Goal: Transaction & Acquisition: Purchase product/service

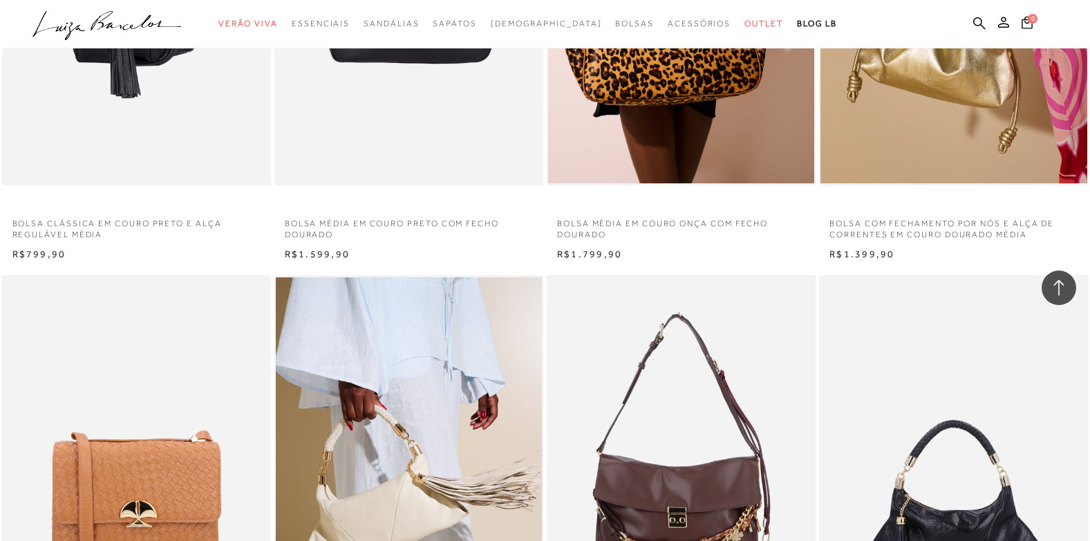
scroll to position [1590, 0]
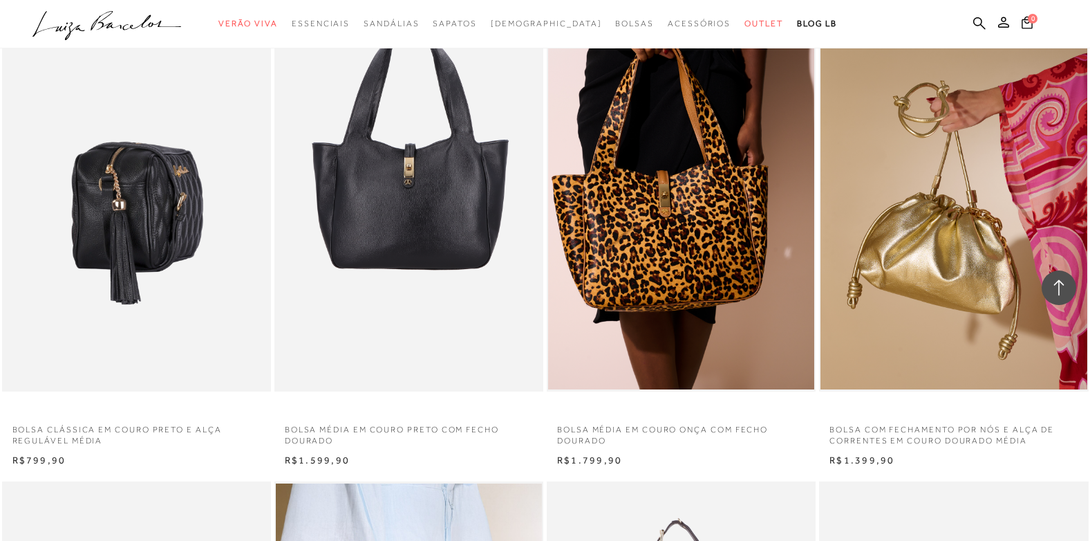
click at [227, 301] on img at bounding box center [137, 190] width 268 height 404
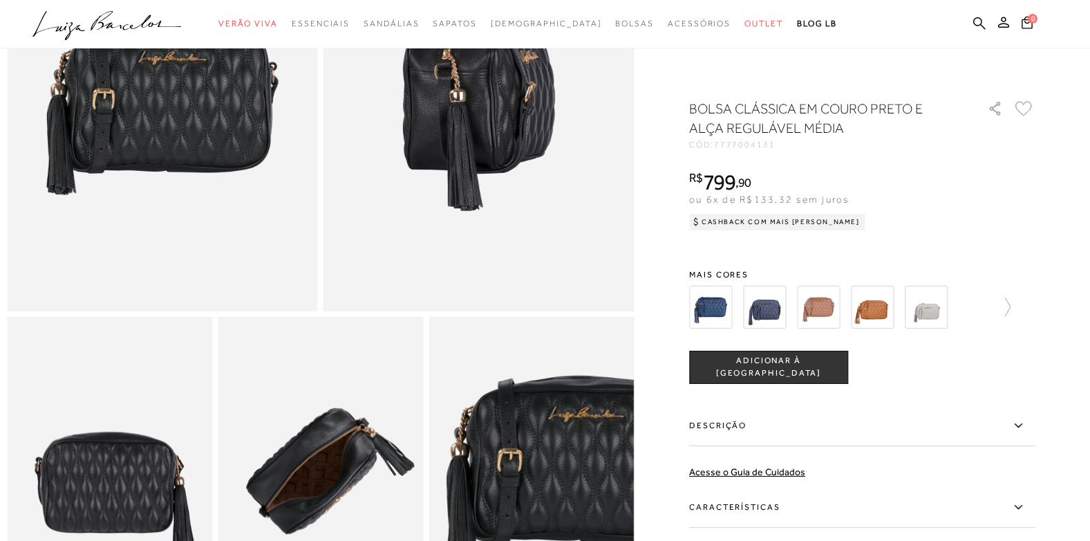
scroll to position [277, 0]
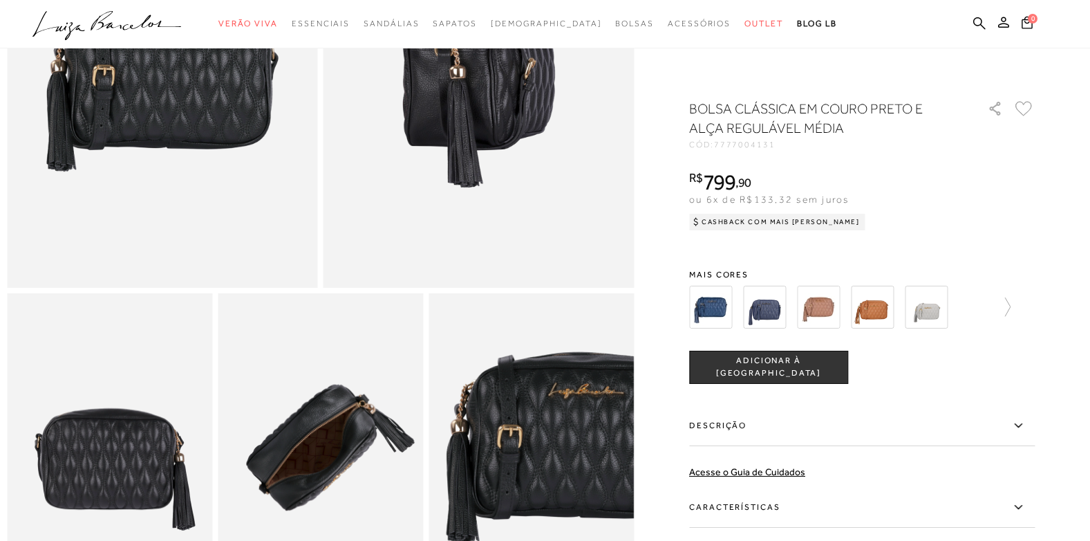
click at [1021, 427] on icon at bounding box center [1018, 425] width 17 height 17
click at [0, 0] on input "Descrição" at bounding box center [0, 0] width 0 height 0
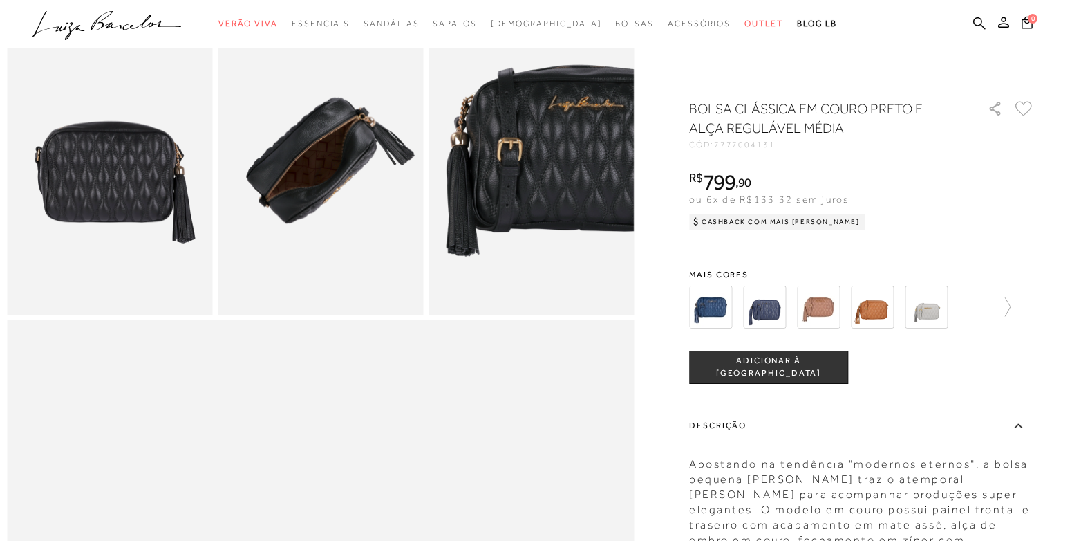
scroll to position [681, 0]
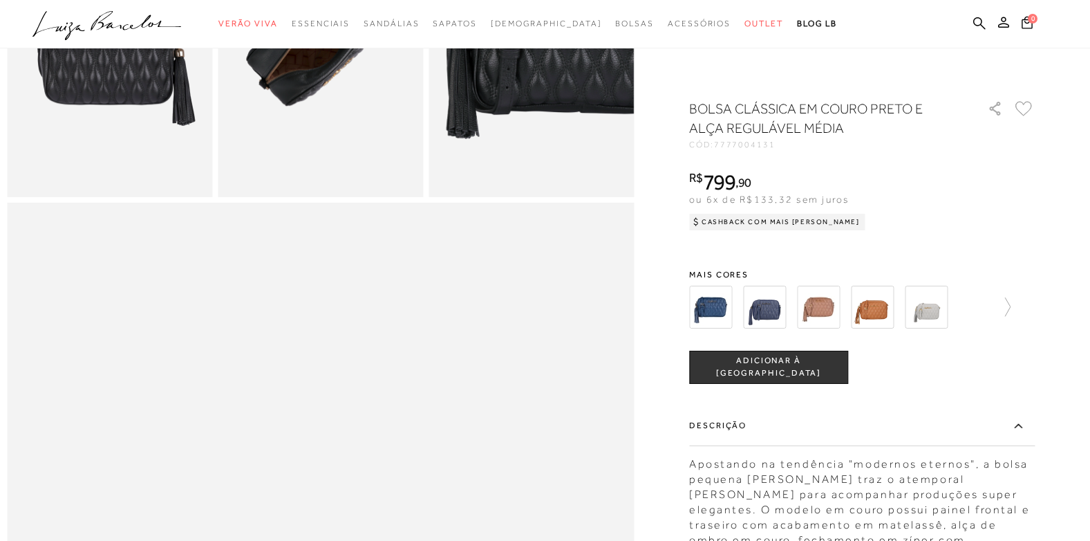
click at [1070, 401] on div at bounding box center [545, 280] width 1076 height 1726
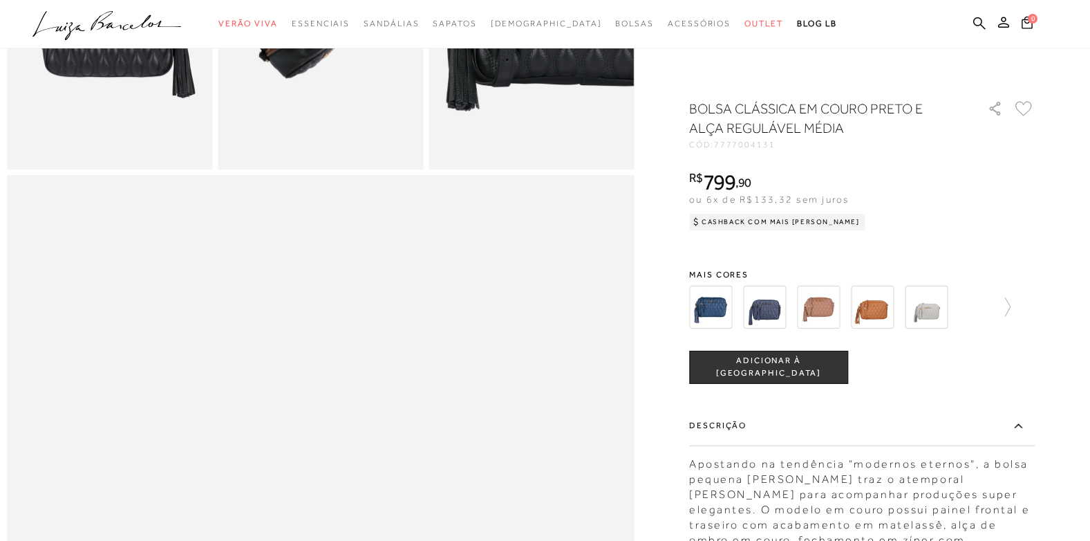
scroll to position [736, 0]
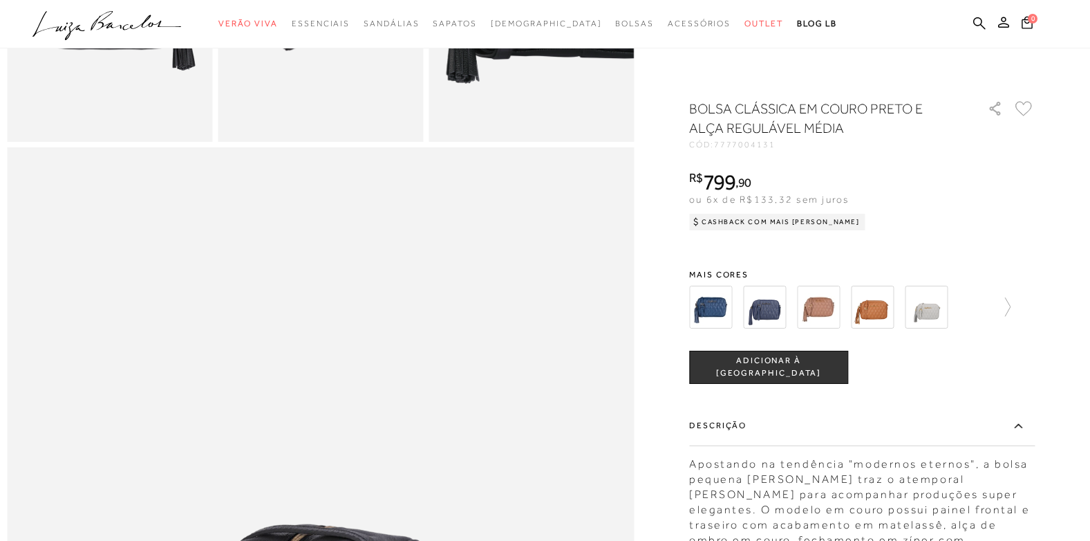
click at [750, 425] on label "Descrição" at bounding box center [862, 426] width 346 height 40
click at [0, 0] on input "Descrição" at bounding box center [0, 0] width 0 height 0
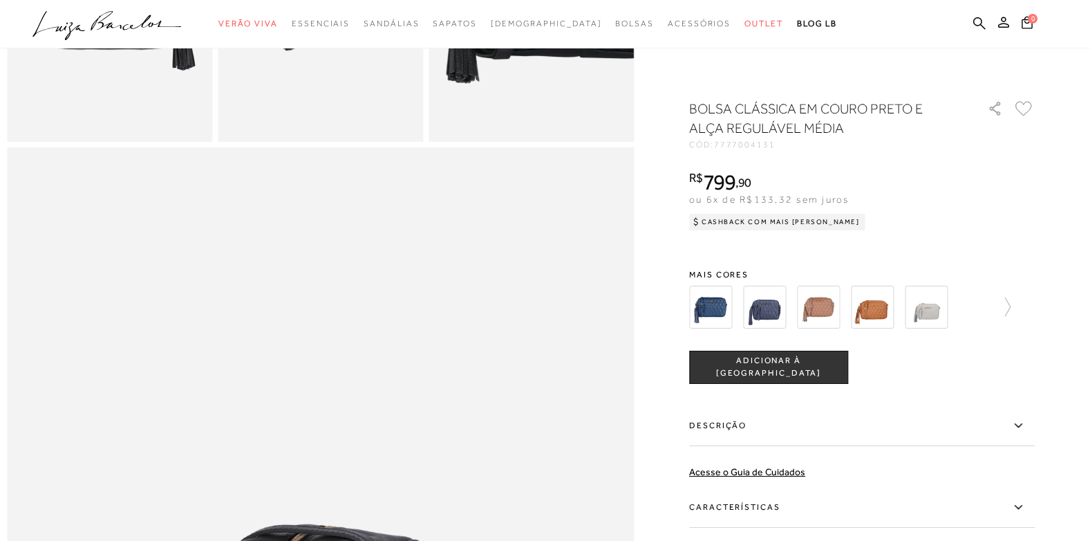
click at [1025, 506] on icon at bounding box center [1018, 506] width 17 height 17
click at [0, 0] on input "Características" at bounding box center [0, 0] width 0 height 0
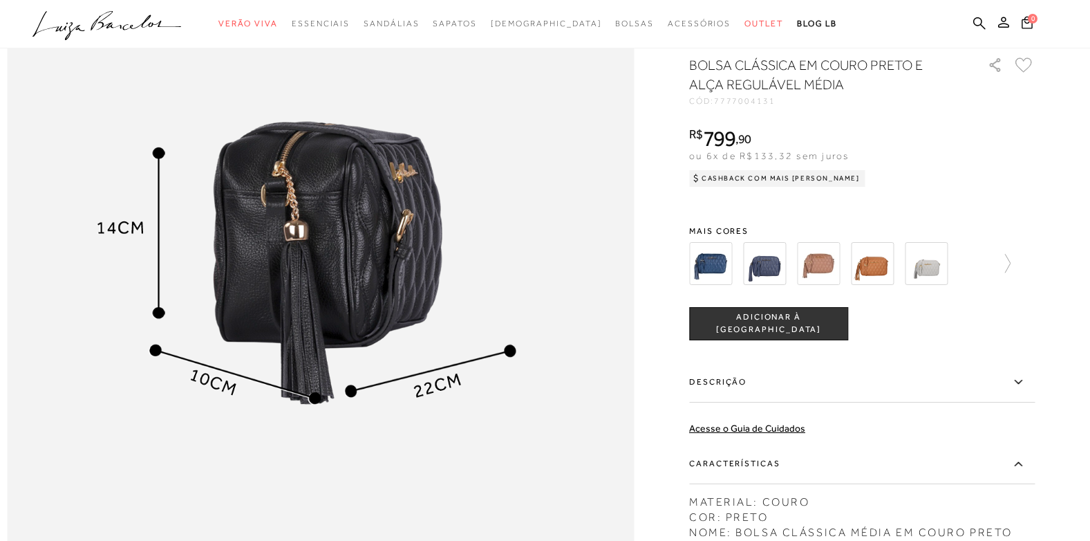
scroll to position [1151, 0]
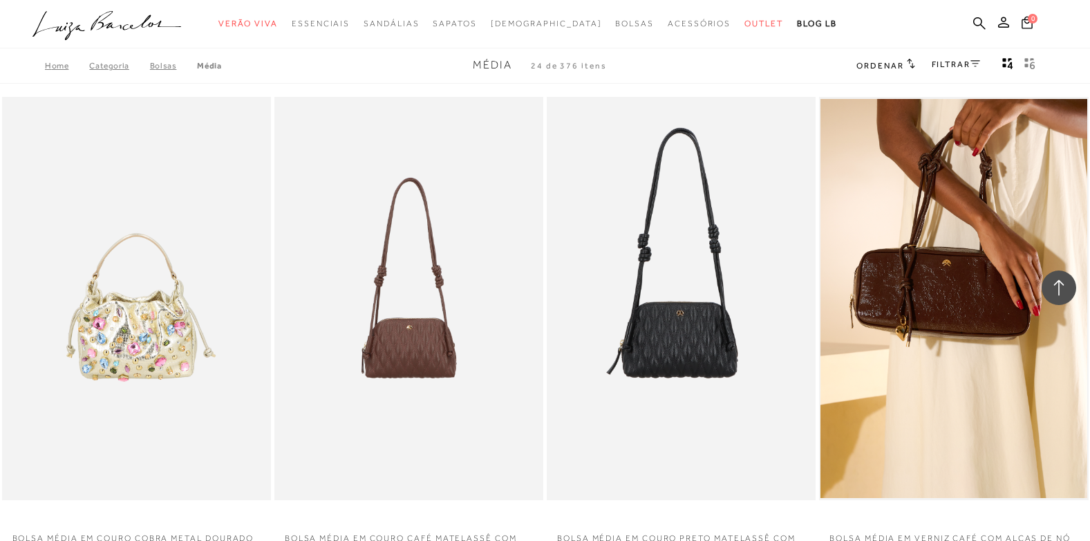
scroll to position [1590, 0]
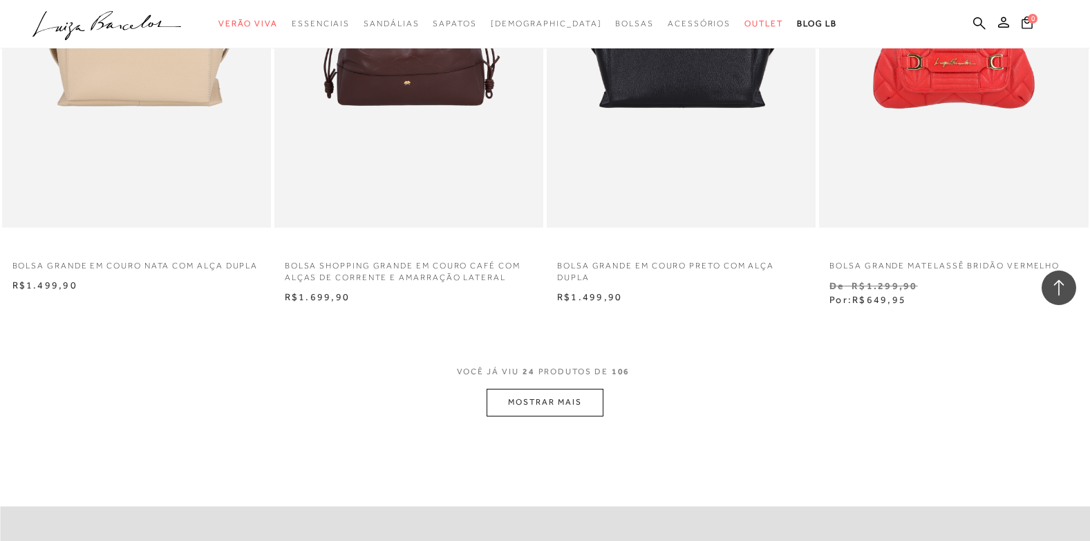
scroll to position [2765, 0]
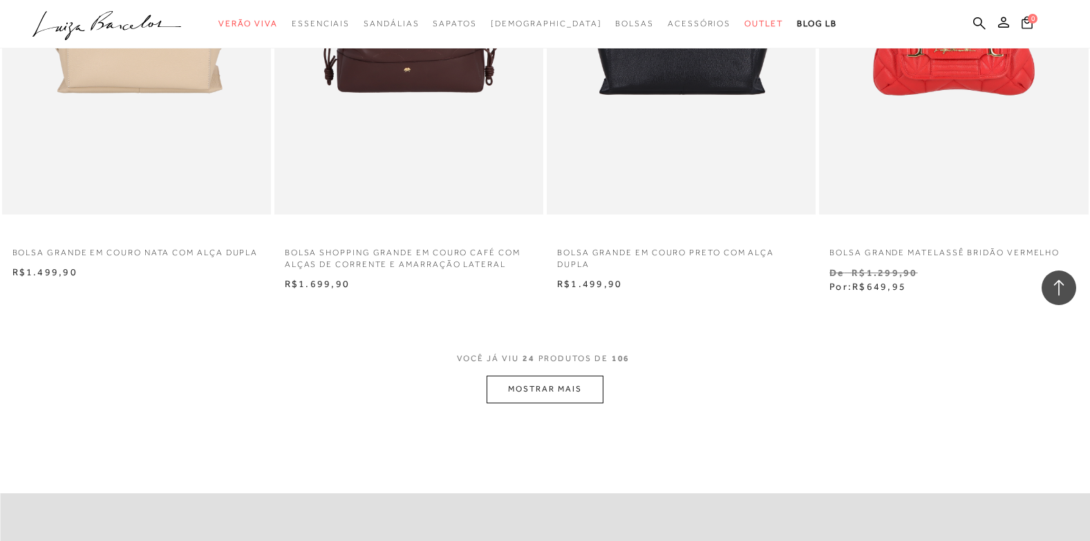
click at [523, 389] on button "MOSTRAR MAIS" at bounding box center [545, 388] width 116 height 27
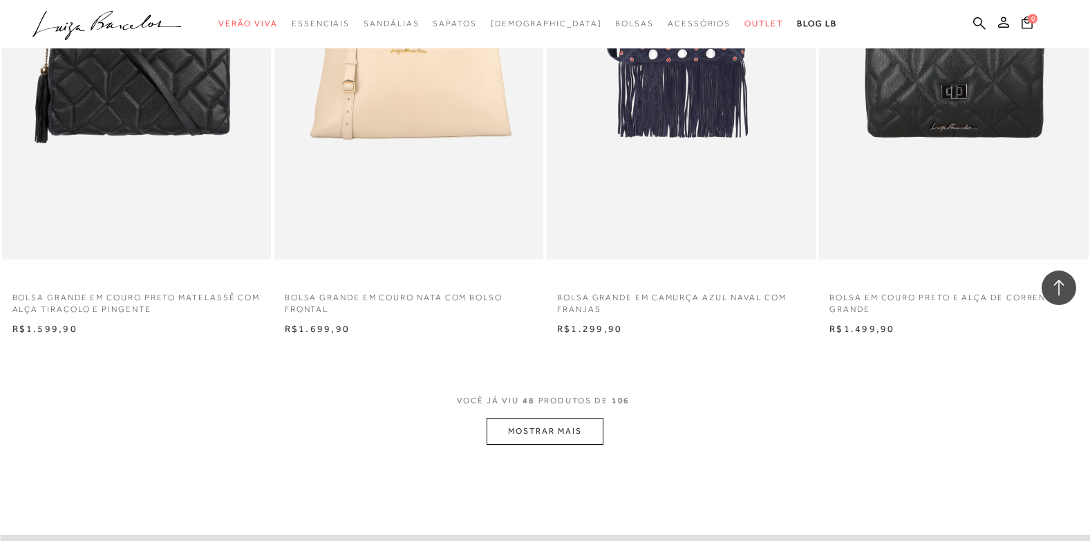
scroll to position [5738, 0]
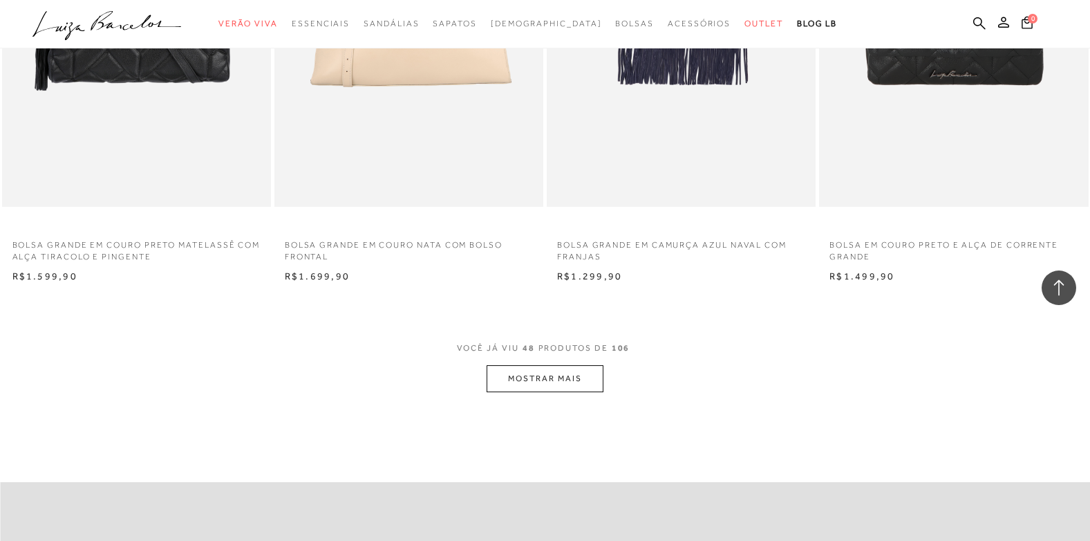
click at [525, 381] on button "MOSTRAR MAIS" at bounding box center [545, 378] width 116 height 27
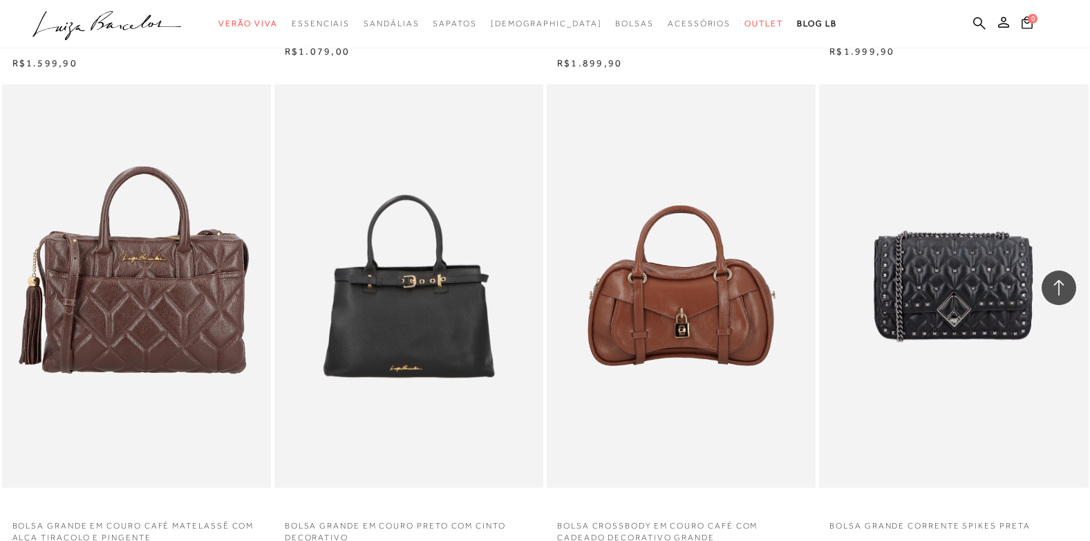
scroll to position [8573, 0]
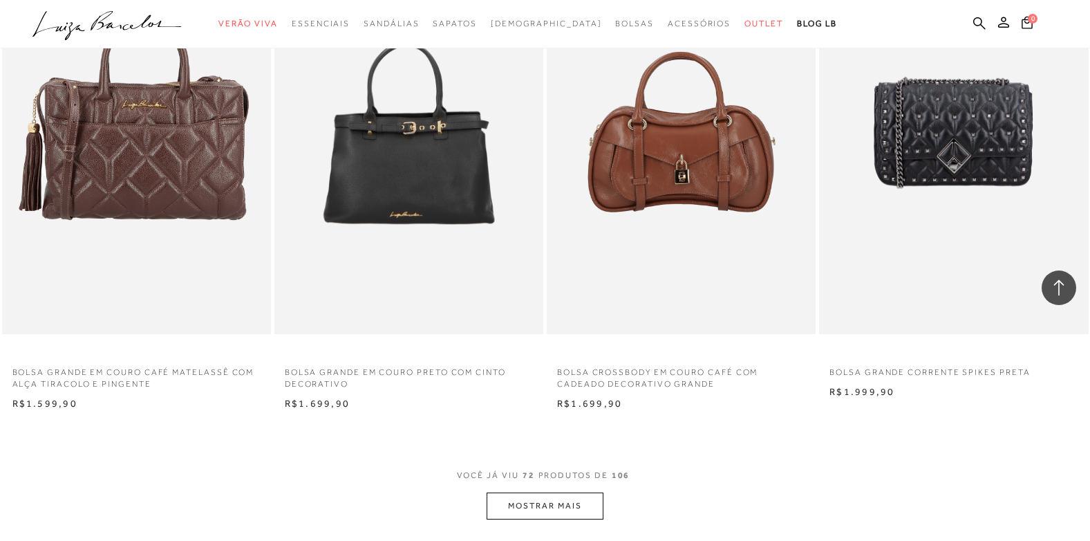
click at [543, 503] on button "MOSTRAR MAIS" at bounding box center [545, 505] width 116 height 27
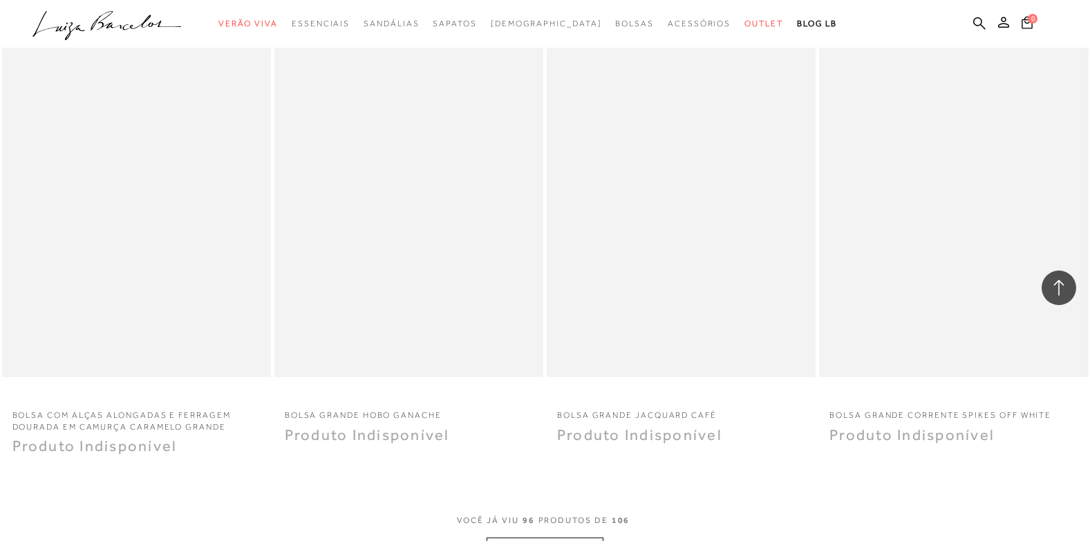
scroll to position [11546, 0]
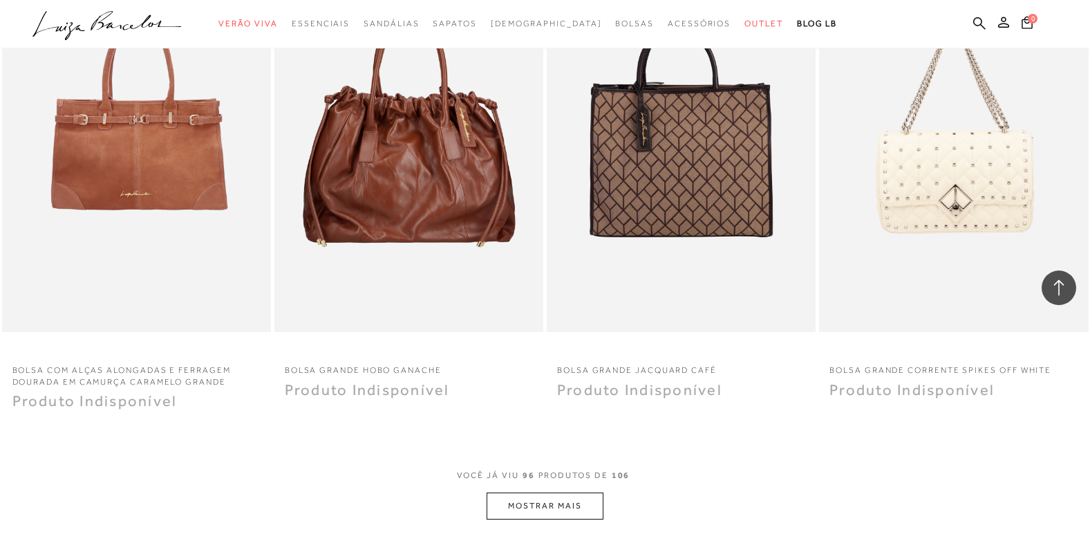
click at [543, 503] on button "MOSTRAR MAIS" at bounding box center [545, 505] width 116 height 27
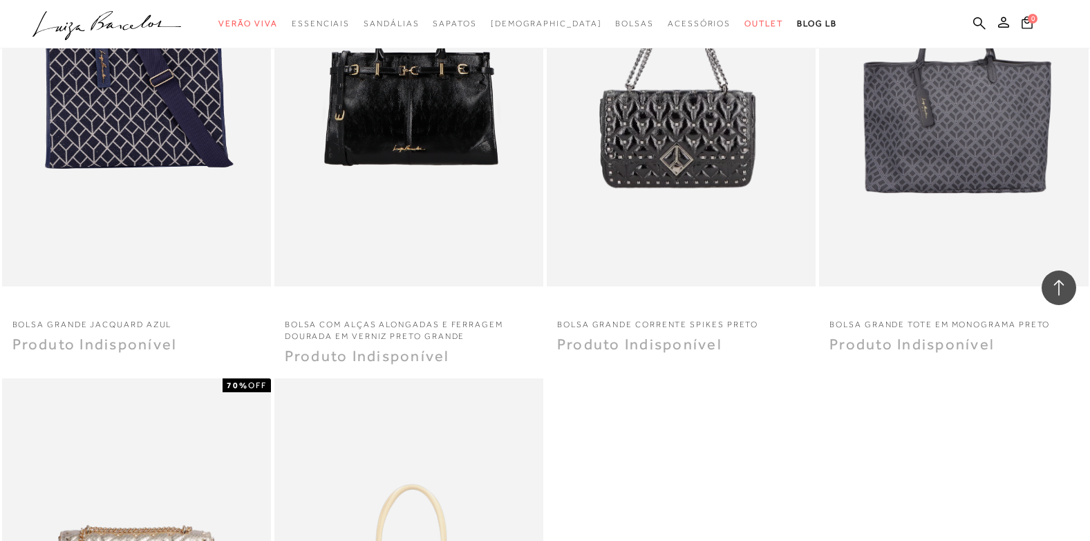
scroll to position [12859, 0]
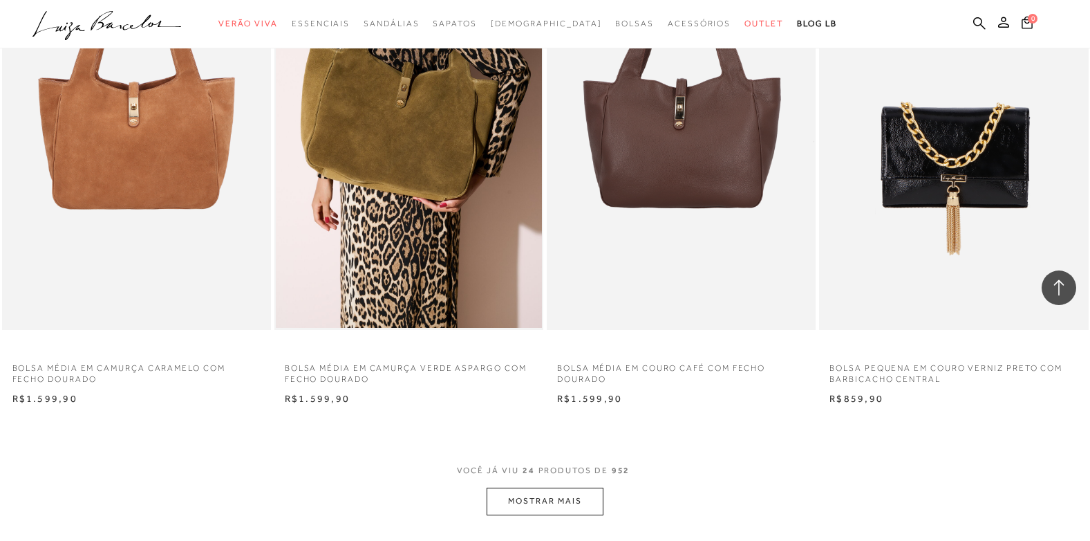
scroll to position [2696, 0]
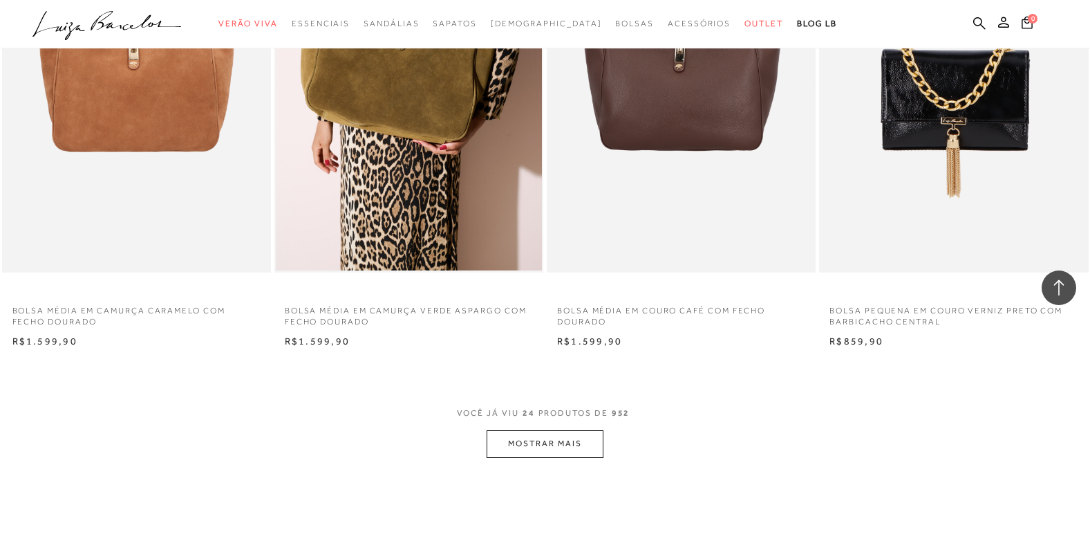
click at [563, 442] on button "MOSTRAR MAIS" at bounding box center [545, 443] width 116 height 27
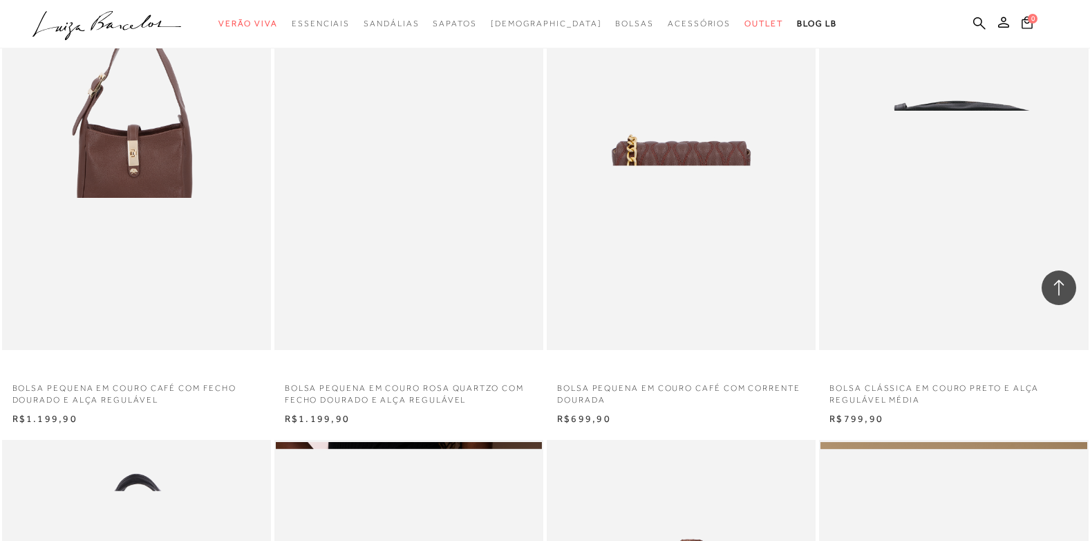
scroll to position [3111, 0]
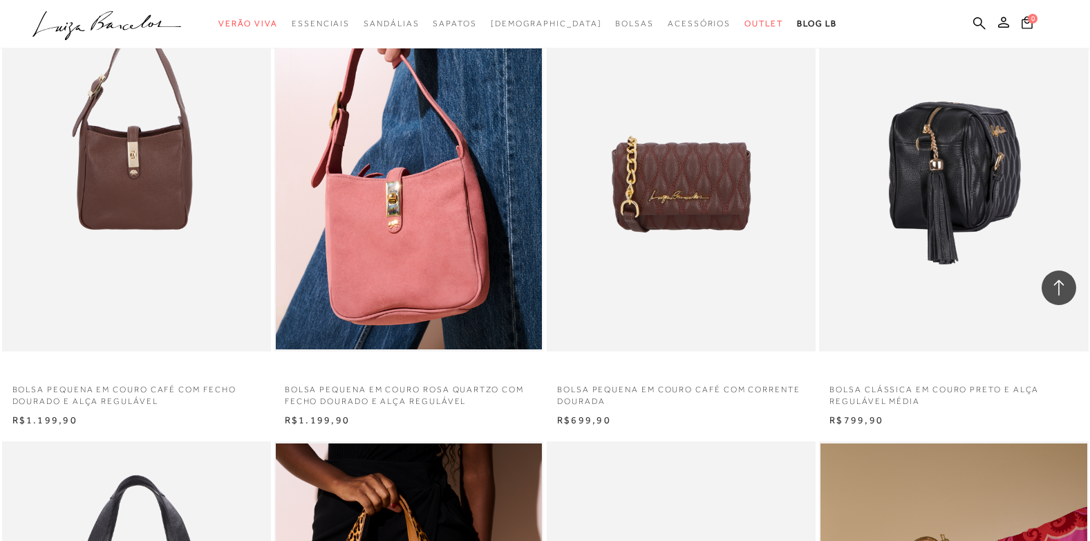
click at [908, 286] on img at bounding box center [955, 149] width 268 height 404
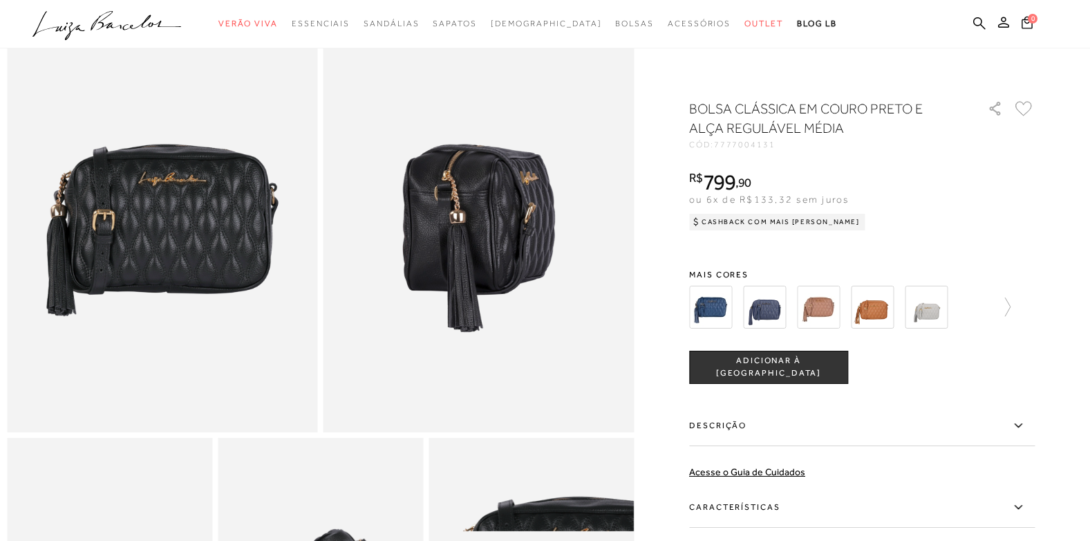
scroll to position [138, 0]
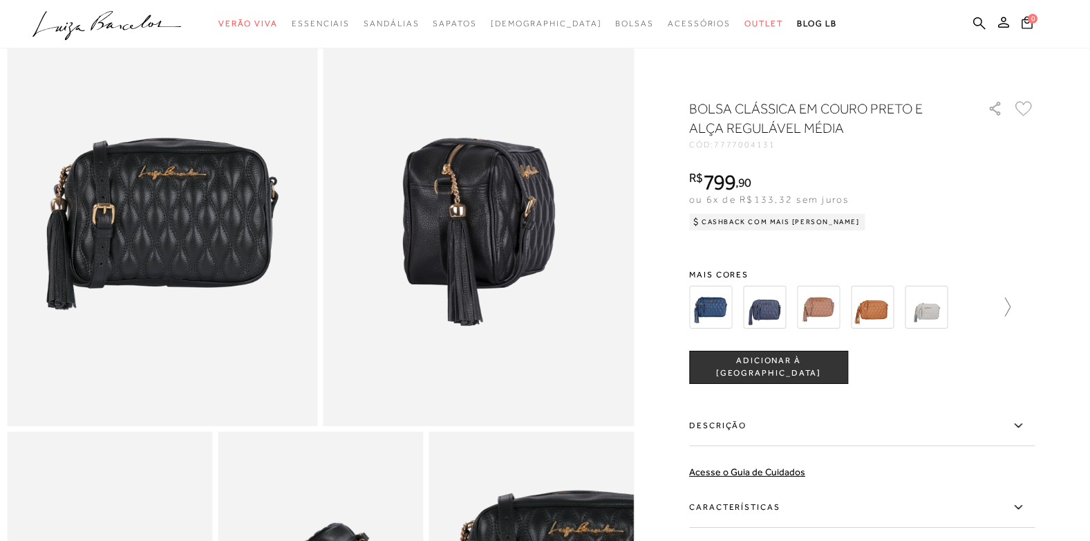
click at [1011, 309] on icon at bounding box center [1000, 306] width 19 height 19
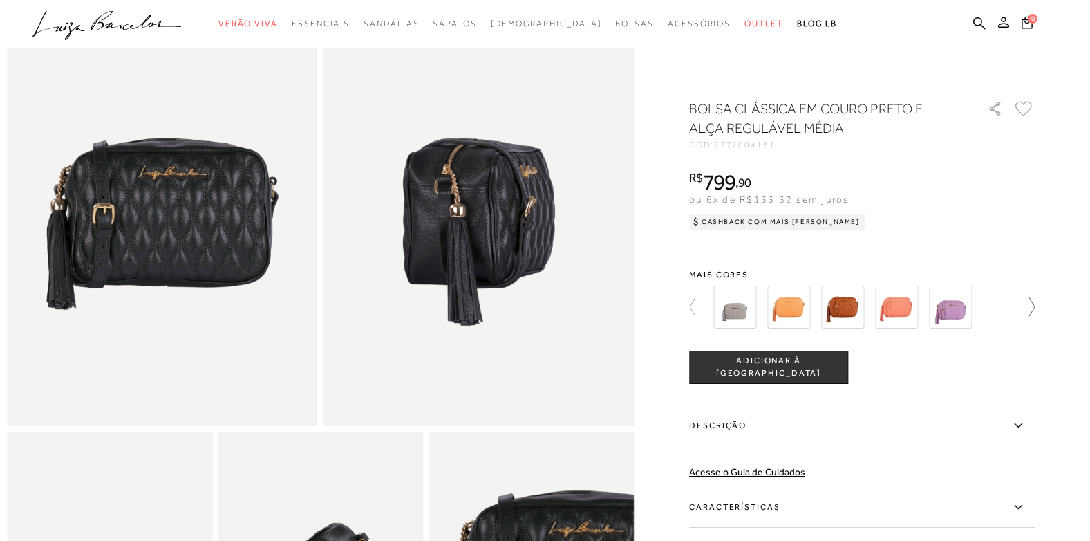
click at [1014, 309] on div at bounding box center [862, 306] width 346 height 51
click at [702, 301] on icon at bounding box center [698, 306] width 19 height 19
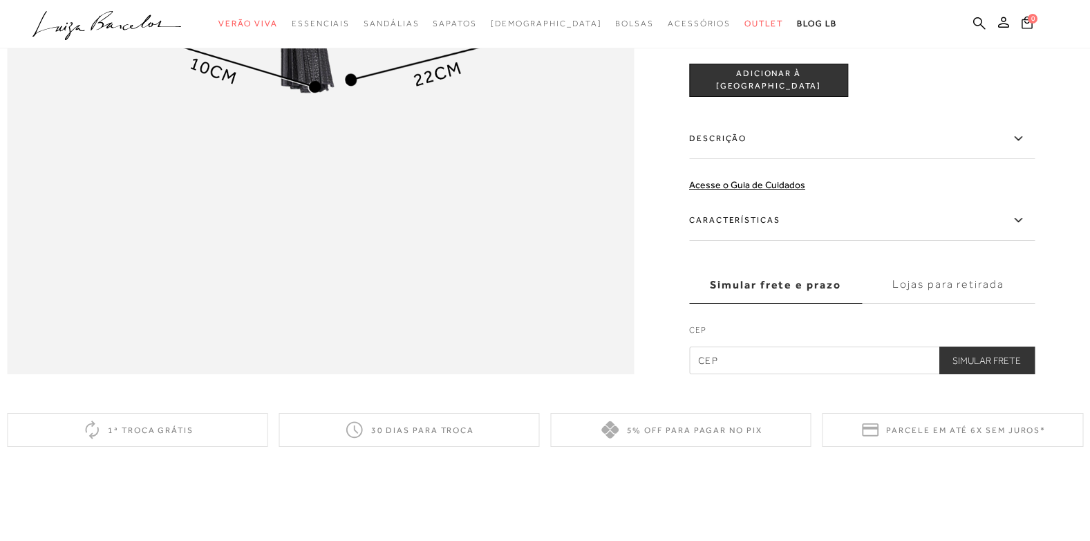
scroll to position [1452, 0]
click at [1025, 227] on icon at bounding box center [1018, 217] width 17 height 17
click at [0, 0] on input "Características" at bounding box center [0, 0] width 0 height 0
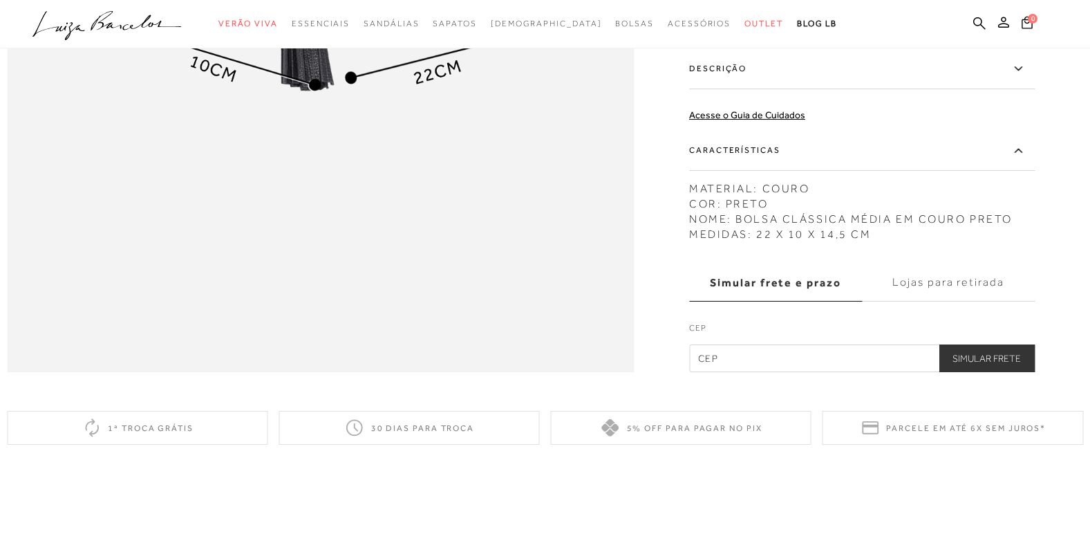
click at [1025, 159] on icon at bounding box center [1018, 150] width 17 height 17
click at [0, 0] on input "Características" at bounding box center [0, 0] width 0 height 0
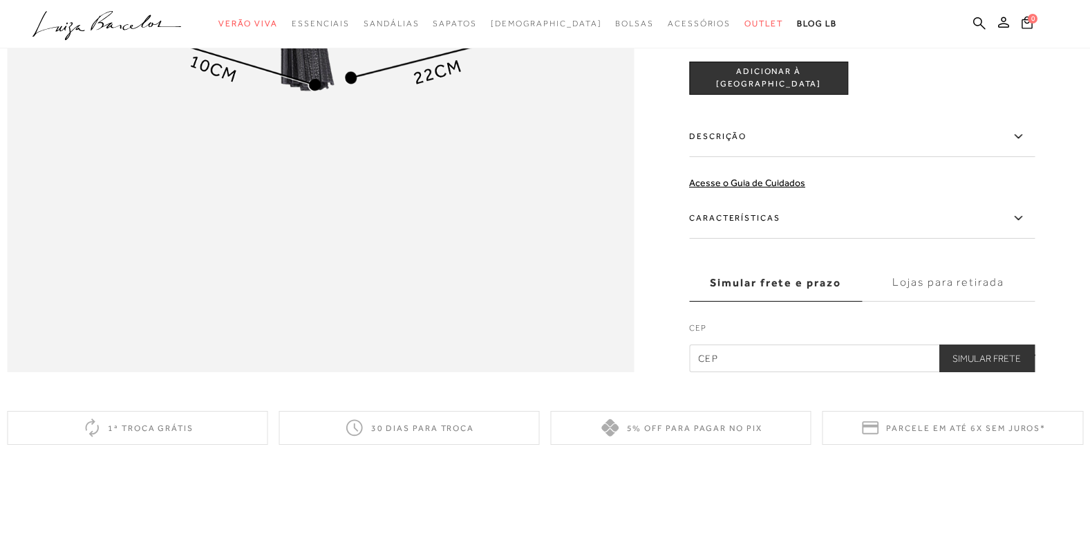
click at [1025, 227] on icon at bounding box center [1018, 217] width 17 height 17
click at [0, 0] on input "Características" at bounding box center [0, 0] width 0 height 0
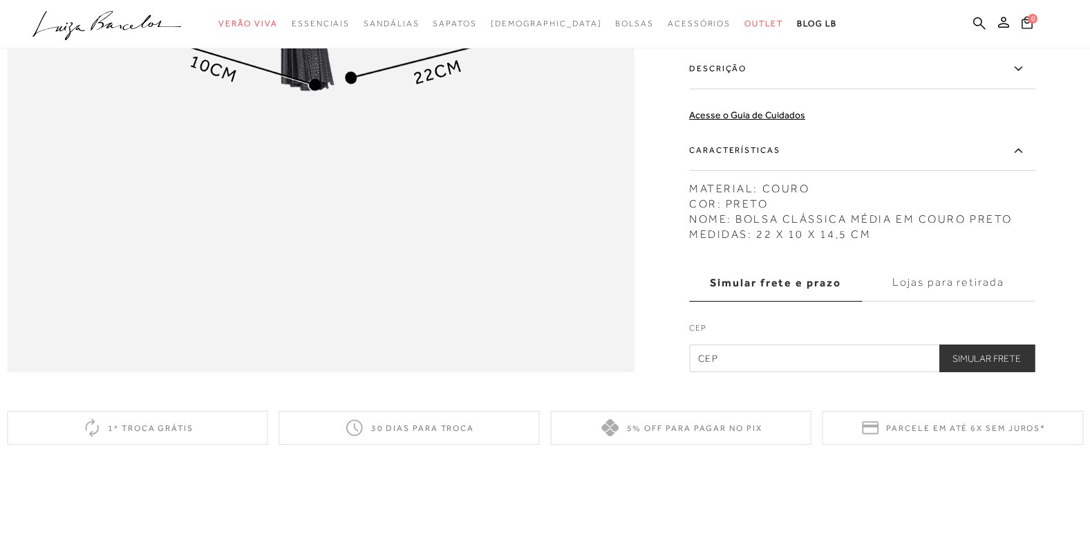
click at [1025, 171] on label "Características" at bounding box center [862, 151] width 346 height 40
click at [0, 0] on input "Características" at bounding box center [0, 0] width 0 height 0
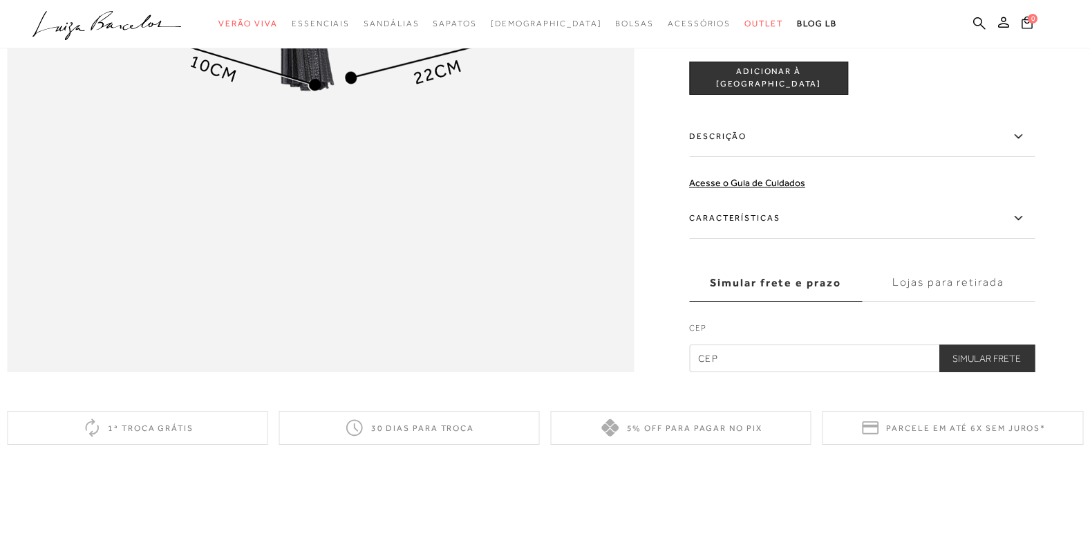
click at [1025, 227] on icon at bounding box center [1018, 217] width 17 height 17
click at [0, 0] on input "Características" at bounding box center [0, 0] width 0 height 0
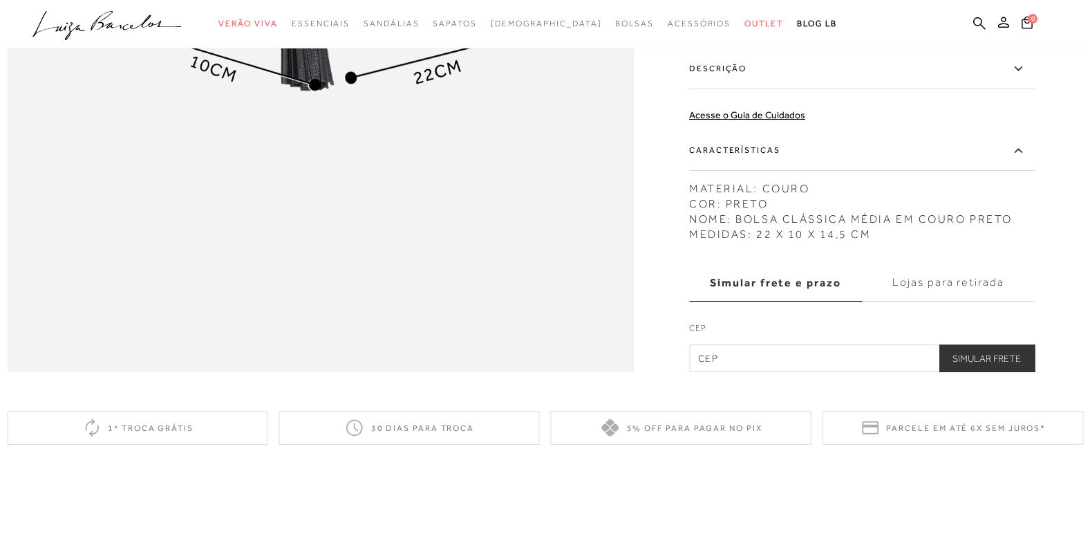
click at [1022, 77] on icon at bounding box center [1018, 68] width 17 height 17
click at [0, 0] on input "Descrição" at bounding box center [0, 0] width 0 height 0
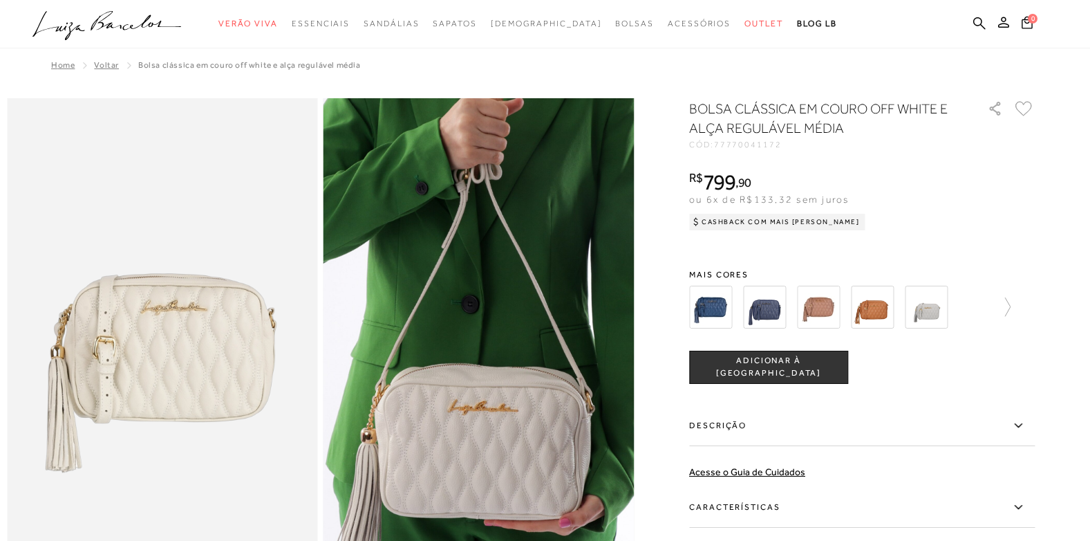
click at [833, 299] on img at bounding box center [818, 307] width 43 height 43
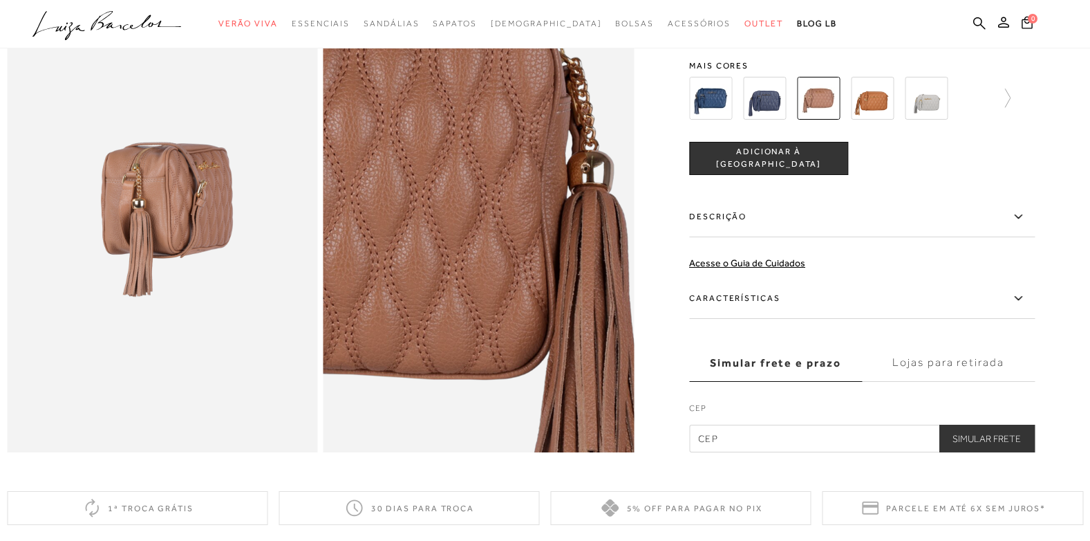
scroll to position [968, 0]
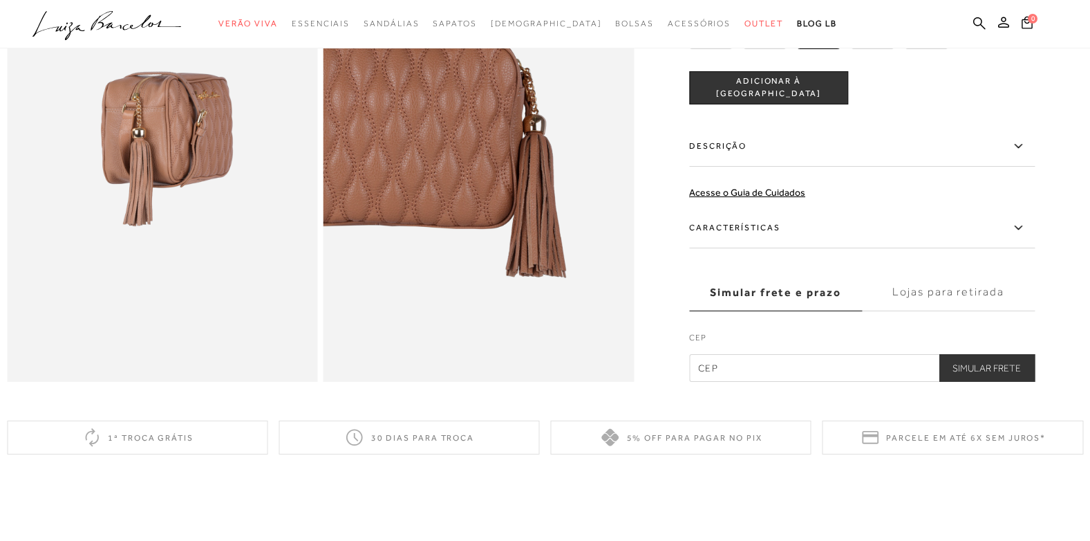
click at [722, 382] on input "text" at bounding box center [862, 368] width 346 height 28
type input "38022-090"
click at [939, 354] on button "Simular Frete" at bounding box center [987, 368] width 96 height 28
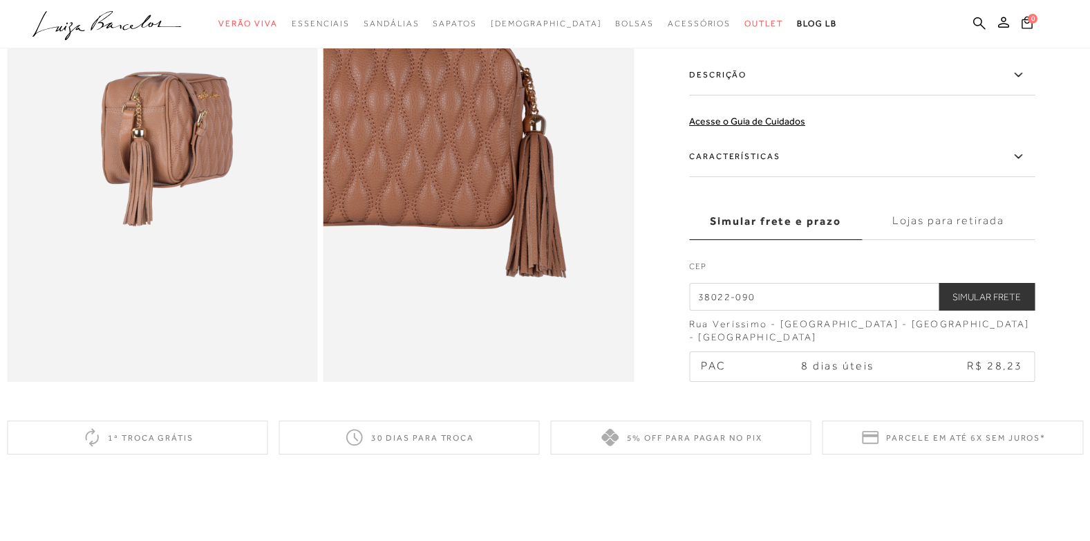
click at [1009, 372] on span "R$ 28,23" at bounding box center [995, 366] width 56 height 12
drag, startPoint x: 1009, startPoint y: 389, endPoint x: 1005, endPoint y: 411, distance: 22.6
click at [956, 239] on label "Lojas para retirada" at bounding box center [948, 220] width 173 height 37
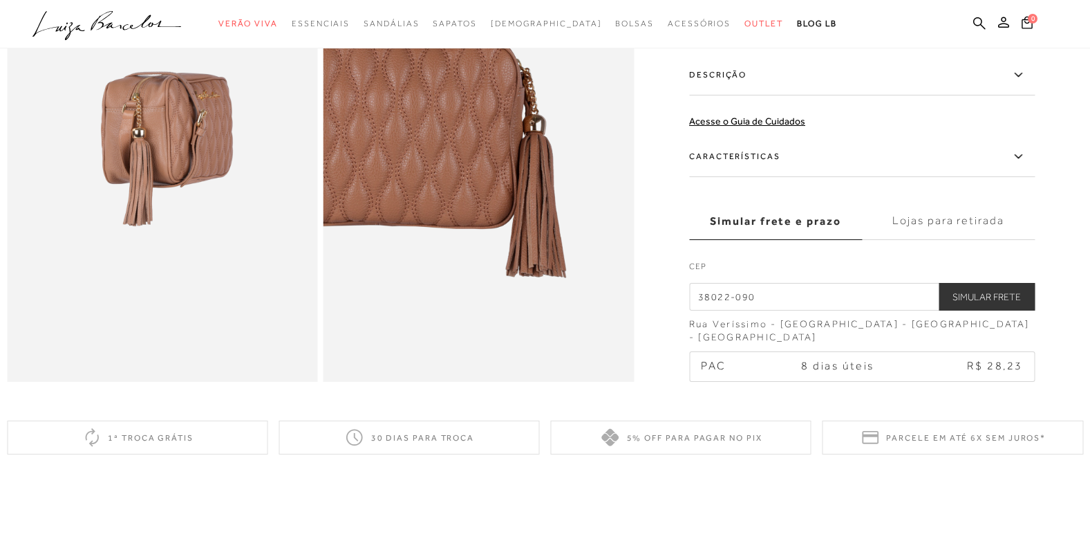
click at [0, 0] on input "Lojas para retirada" at bounding box center [0, 0] width 0 height 0
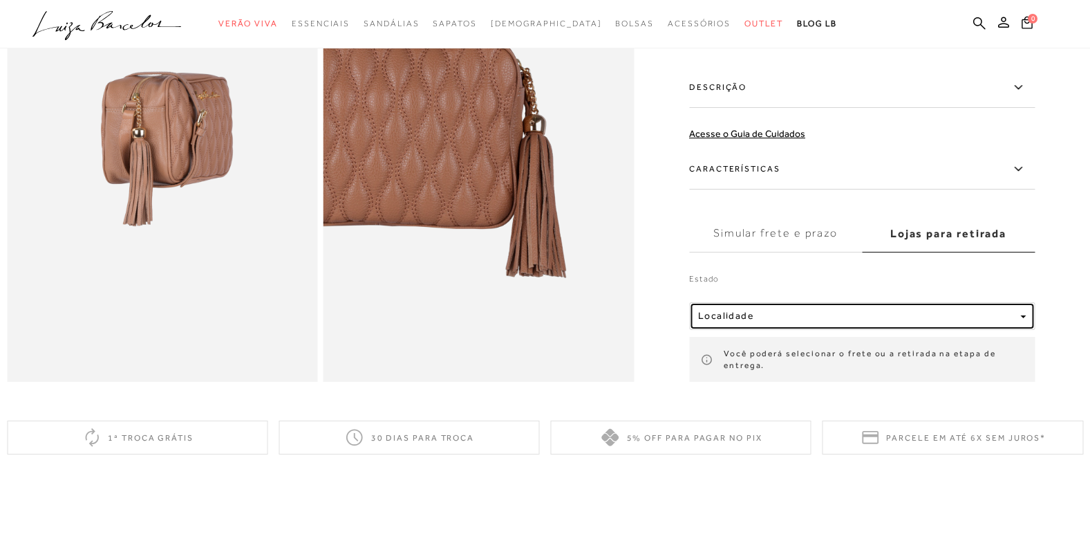
click at [1032, 329] on button "Localidade" at bounding box center [862, 315] width 346 height 28
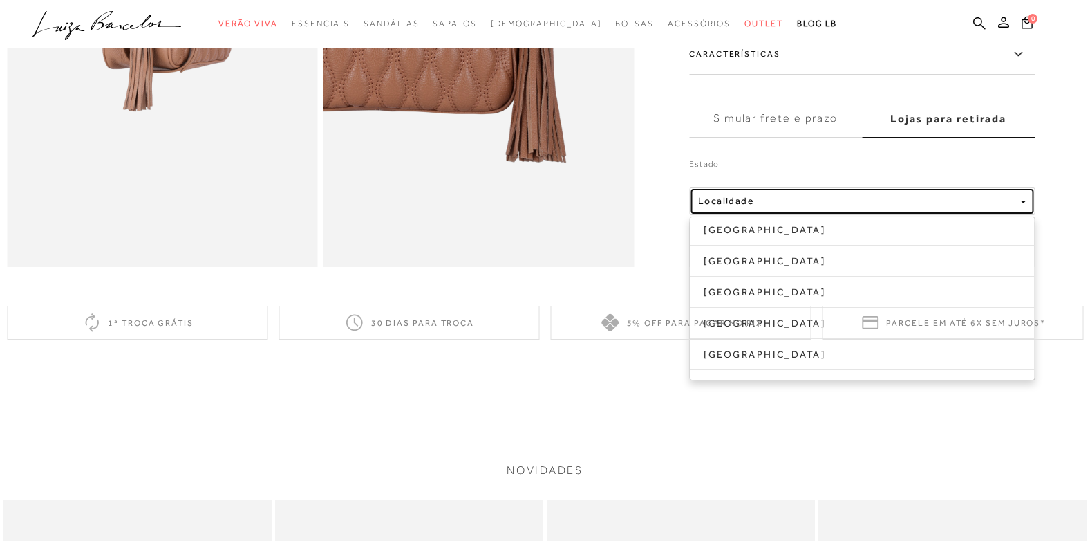
scroll to position [1037, 0]
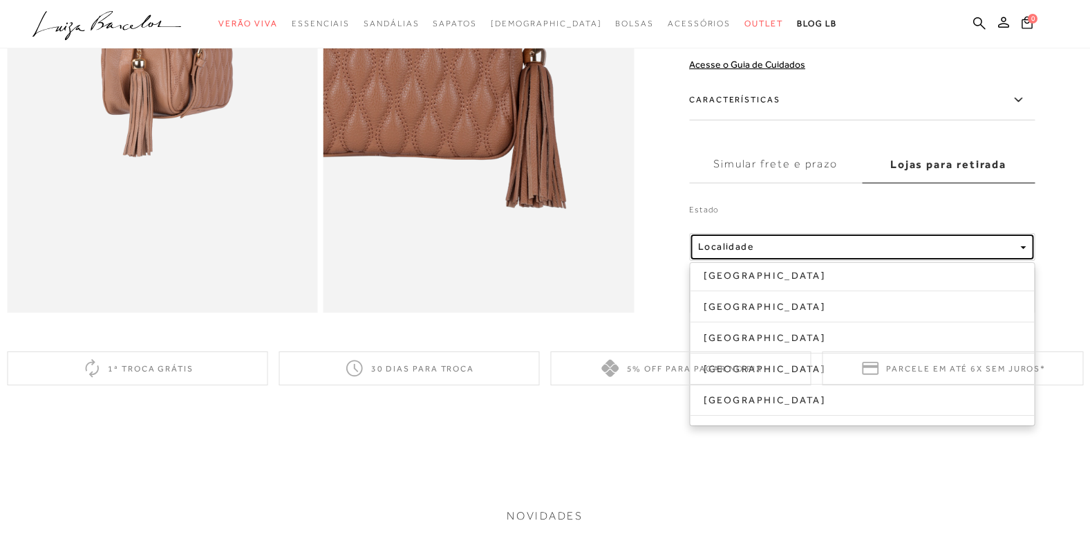
click at [1026, 249] on span "button" at bounding box center [1023, 247] width 6 height 3
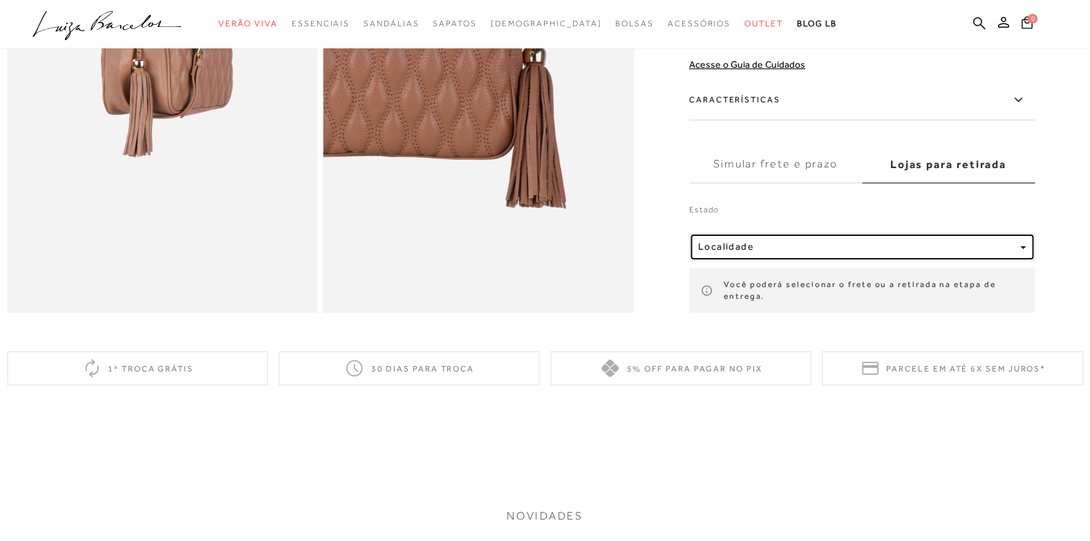
click at [1026, 249] on span "button" at bounding box center [1023, 247] width 6 height 3
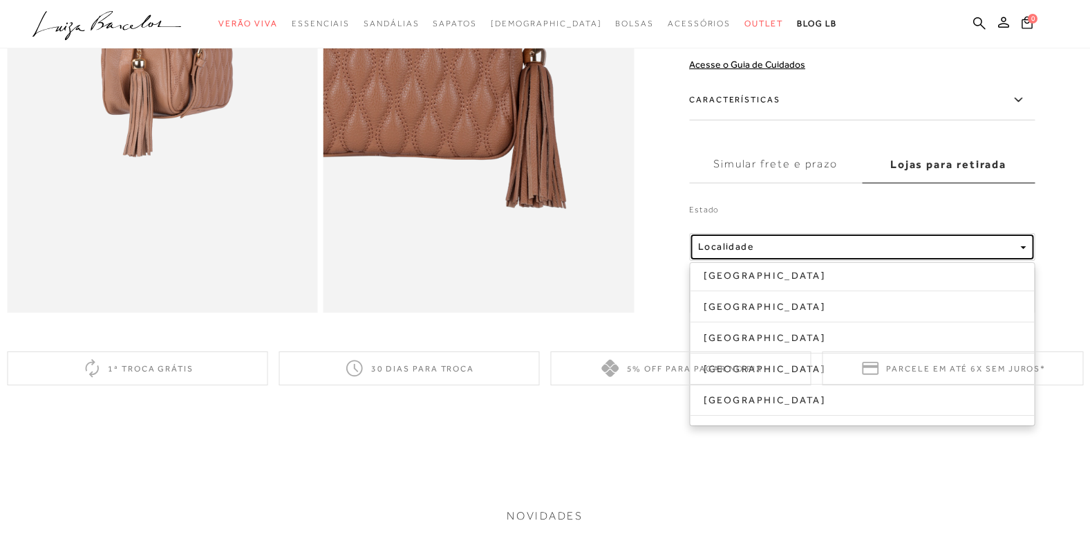
click at [1026, 249] on span "button" at bounding box center [1023, 247] width 6 height 3
click at [767, 252] on div "Localidade" at bounding box center [856, 247] width 317 height 12
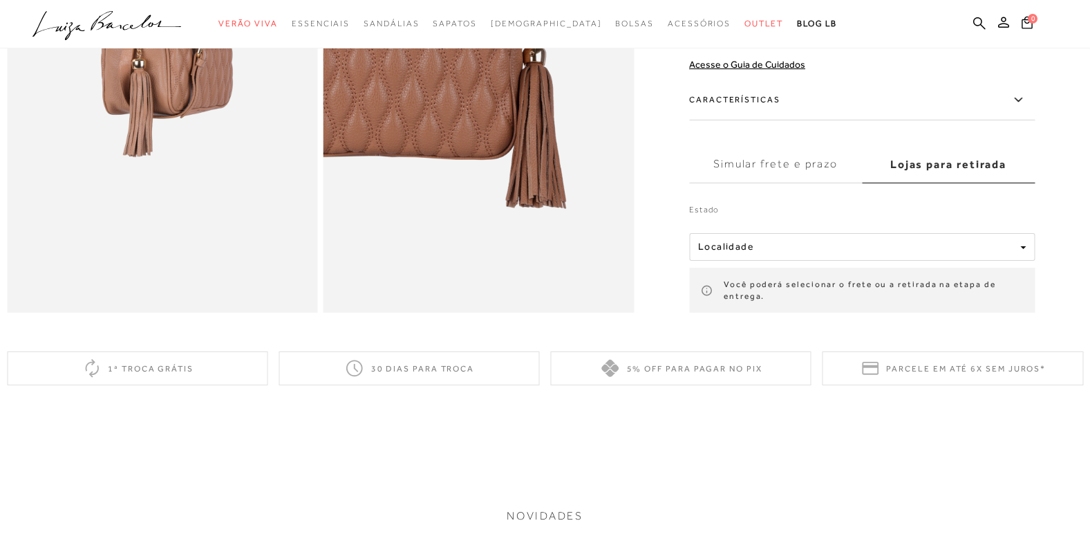
click at [958, 183] on label "Lojas para retirada" at bounding box center [948, 163] width 173 height 37
click at [0, 0] on input "Lojas para retirada" at bounding box center [0, 0] width 0 height 0
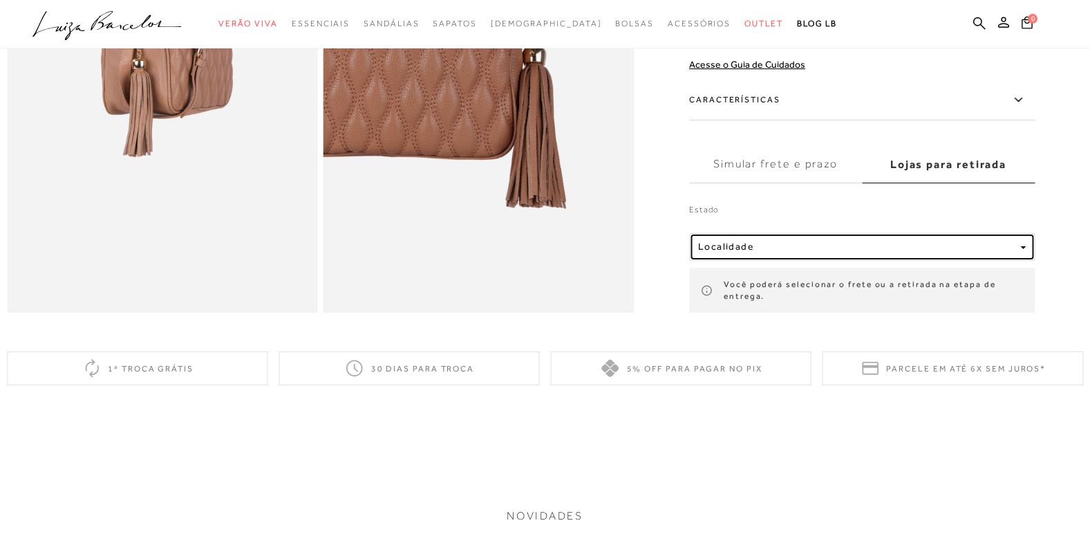
click at [1026, 249] on span "button" at bounding box center [1023, 247] width 6 height 3
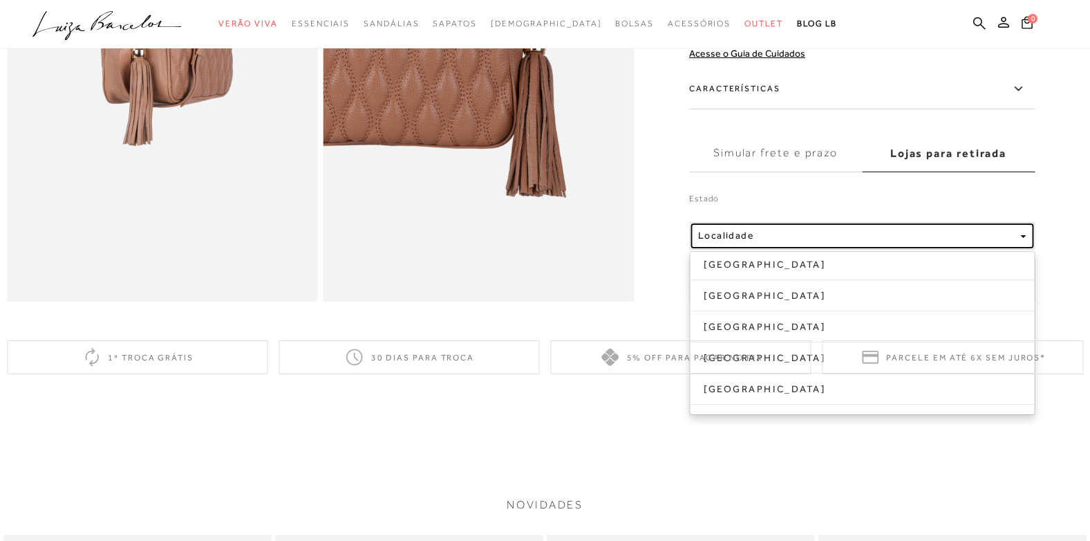
scroll to position [968, 0]
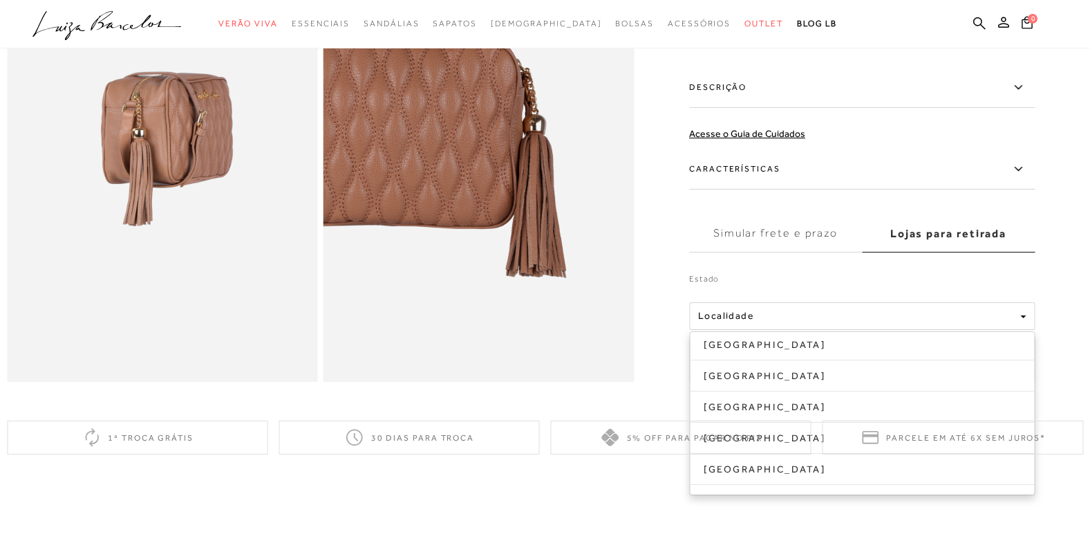
click at [792, 252] on label "Simular frete e prazo" at bounding box center [775, 232] width 173 height 37
click at [0, 0] on input "Simular frete e prazo" at bounding box center [0, 0] width 0 height 0
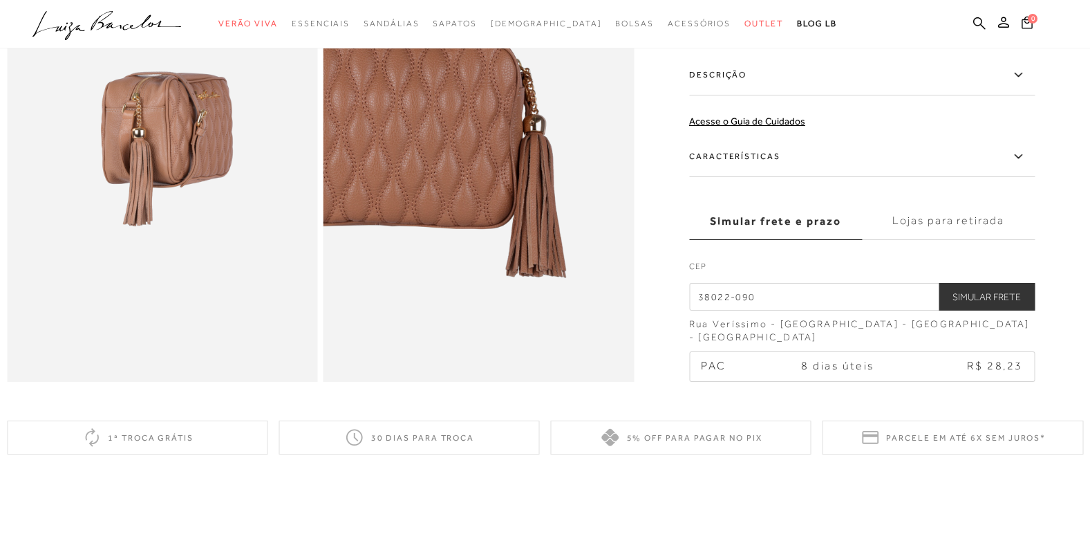
click at [792, 239] on label "Simular frete e prazo" at bounding box center [775, 220] width 173 height 37
click at [0, 0] on input "Simular frete e prazo" at bounding box center [0, 0] width 0 height 0
click at [983, 239] on label "Lojas para retirada" at bounding box center [948, 220] width 173 height 37
click at [0, 0] on input "Lojas para retirada" at bounding box center [0, 0] width 0 height 0
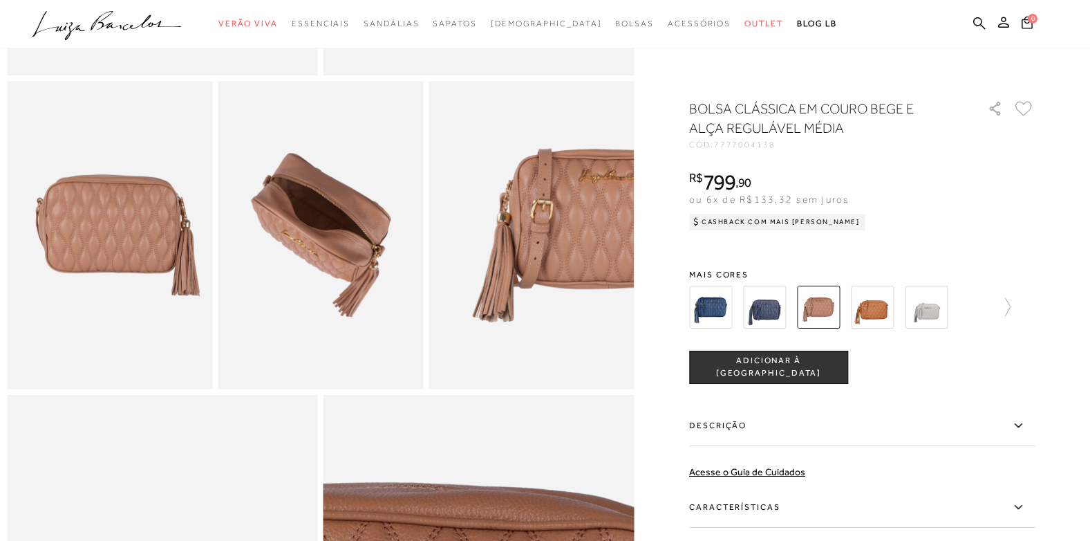
scroll to position [484, 0]
